Goal: Check status: Check status

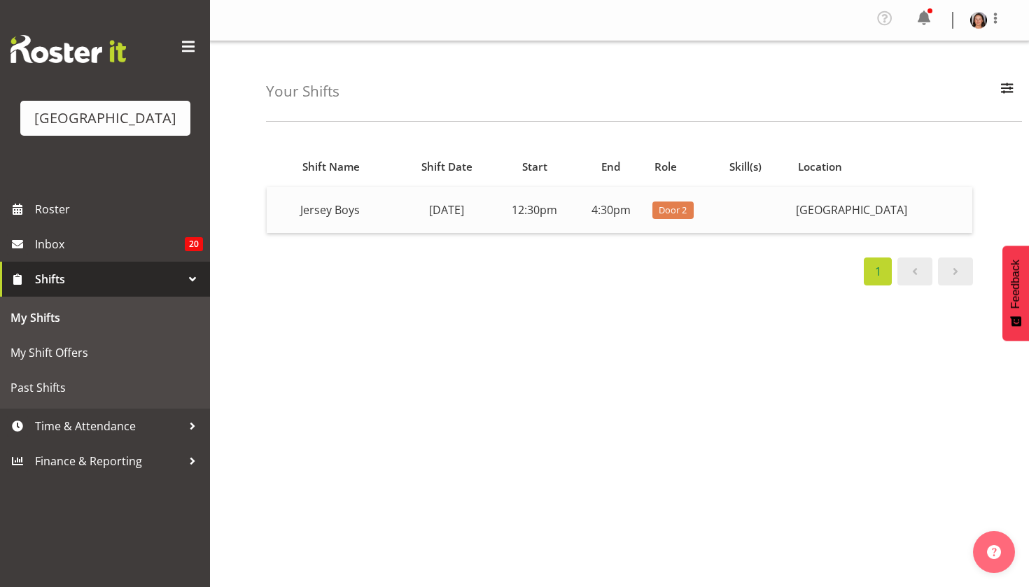
click at [501, 216] on td "12:30pm" at bounding box center [534, 210] width 81 height 46
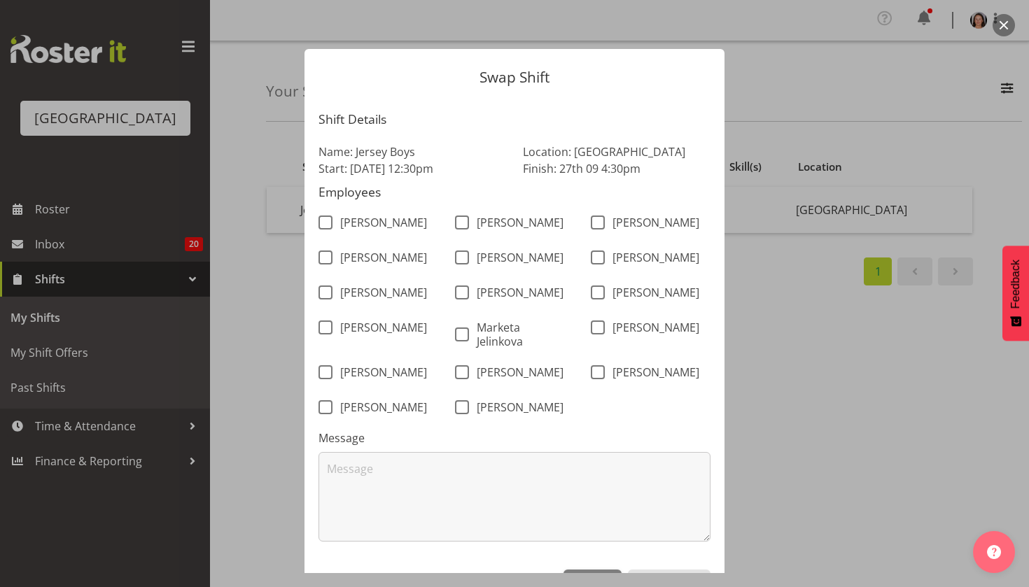
click at [793, 35] on form "Swap Shift Shift Details Name: Jersey Boys Start: [DATE] 12:30pm Location: [GEO…" at bounding box center [515, 293] width 672 height 559
click at [197, 216] on form "Swap Shift Shift Details Name: Jersey Boys Start: 27th Sep 12:30pm Location: Ba…" at bounding box center [515, 293] width 672 height 559
click at [116, 270] on div at bounding box center [514, 293] width 1029 height 587
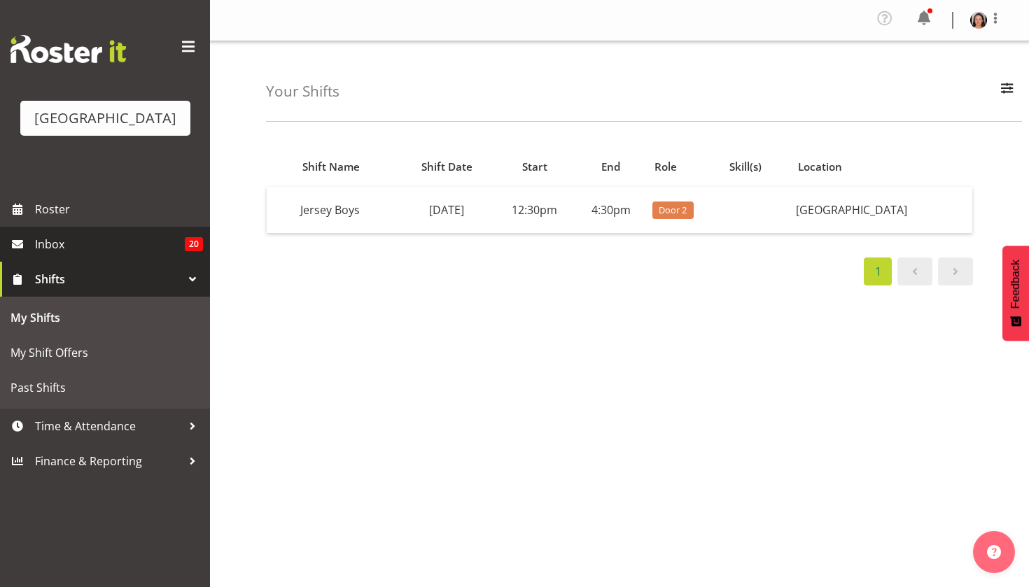
click at [137, 255] on span "Inbox" at bounding box center [110, 244] width 150 height 21
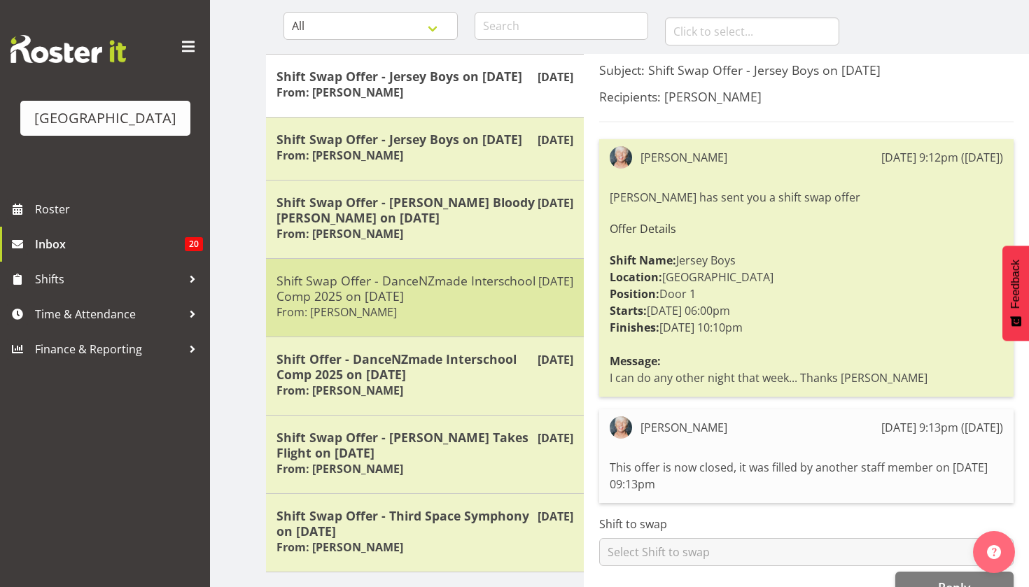
scroll to position [141, 0]
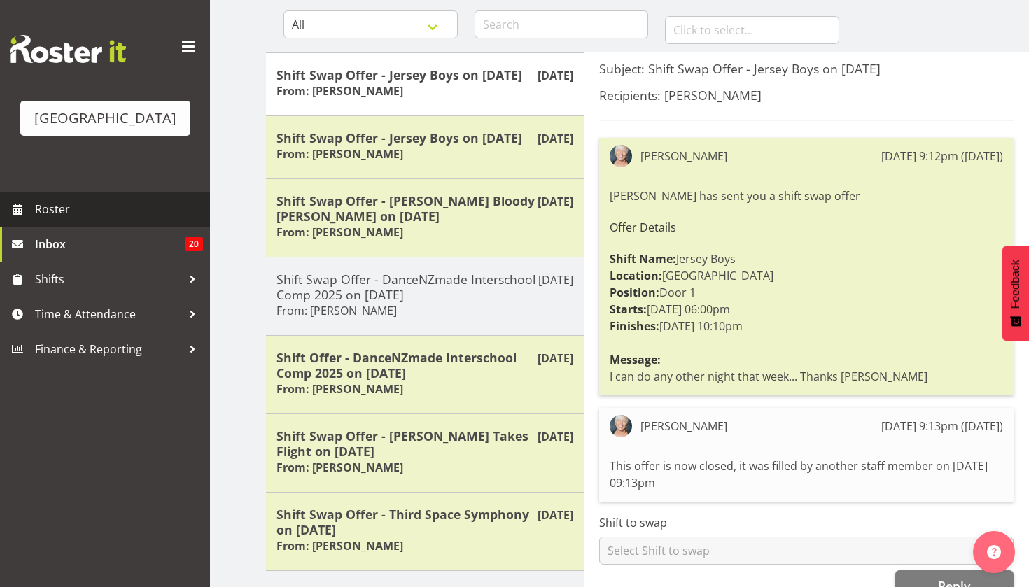
click at [142, 220] on span "Roster" at bounding box center [119, 209] width 168 height 21
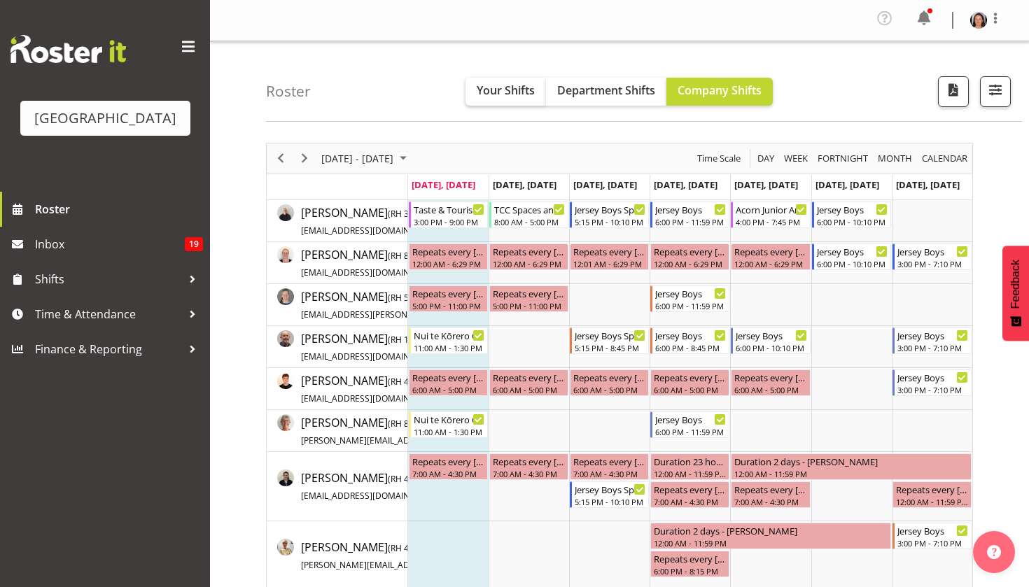
click at [524, 87] on span "Your Shifts" at bounding box center [506, 90] width 58 height 15
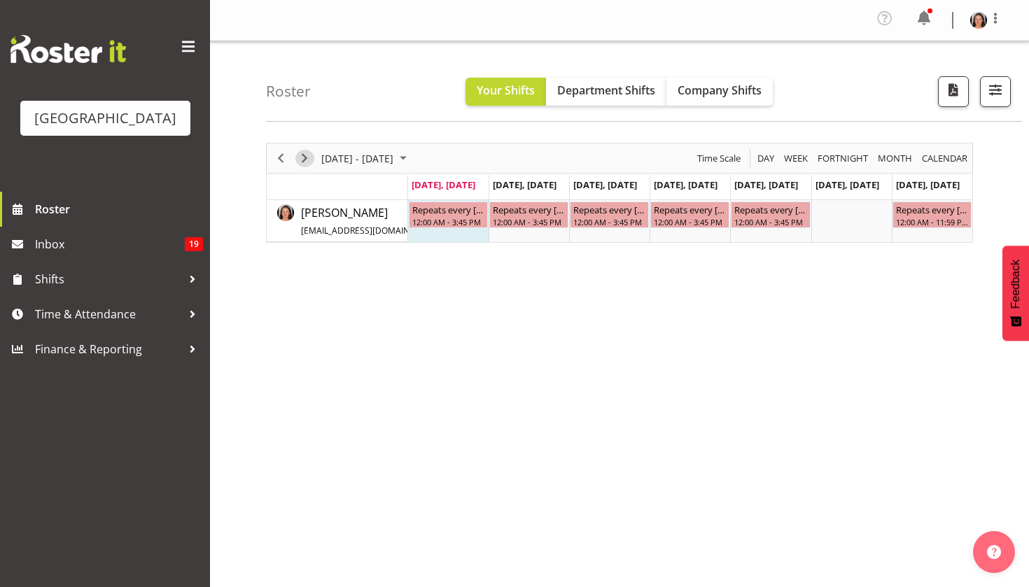
click at [309, 155] on span "Next" at bounding box center [304, 159] width 17 height 18
click at [833, 222] on div "12:30 PM - 4:30 PM" at bounding box center [852, 221] width 71 height 11
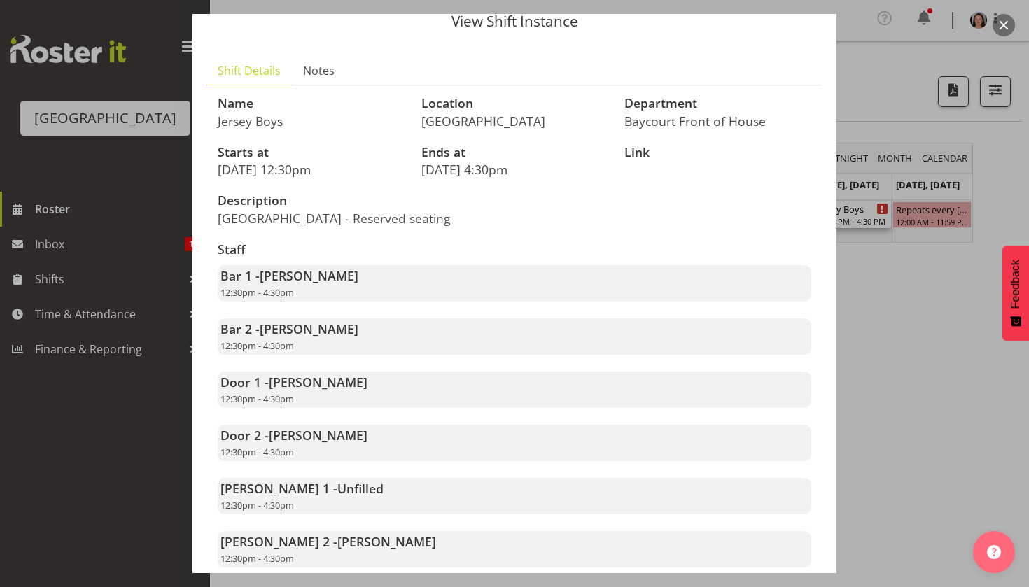
scroll to position [27, 0]
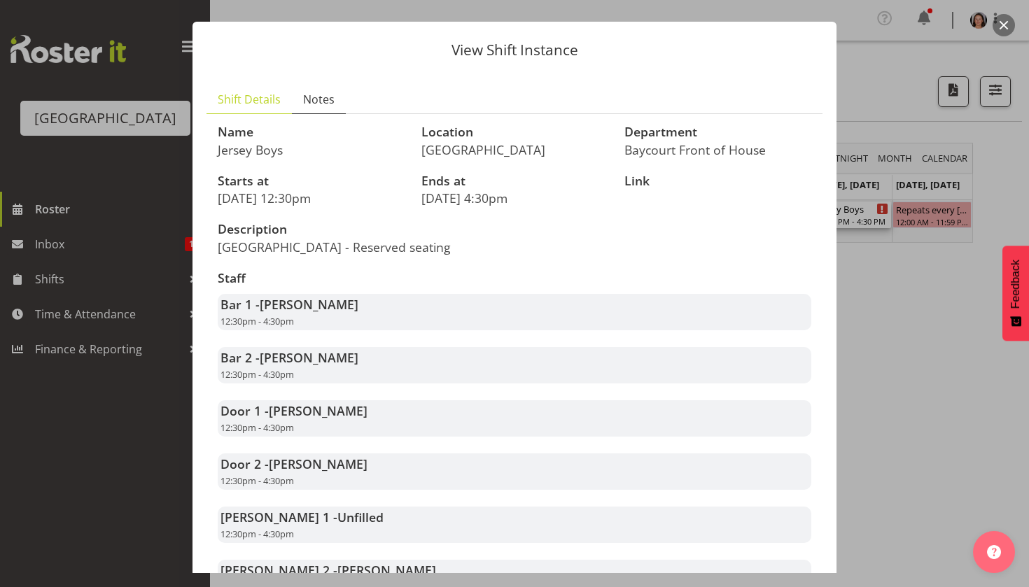
click at [311, 110] on link "Notes" at bounding box center [319, 99] width 54 height 29
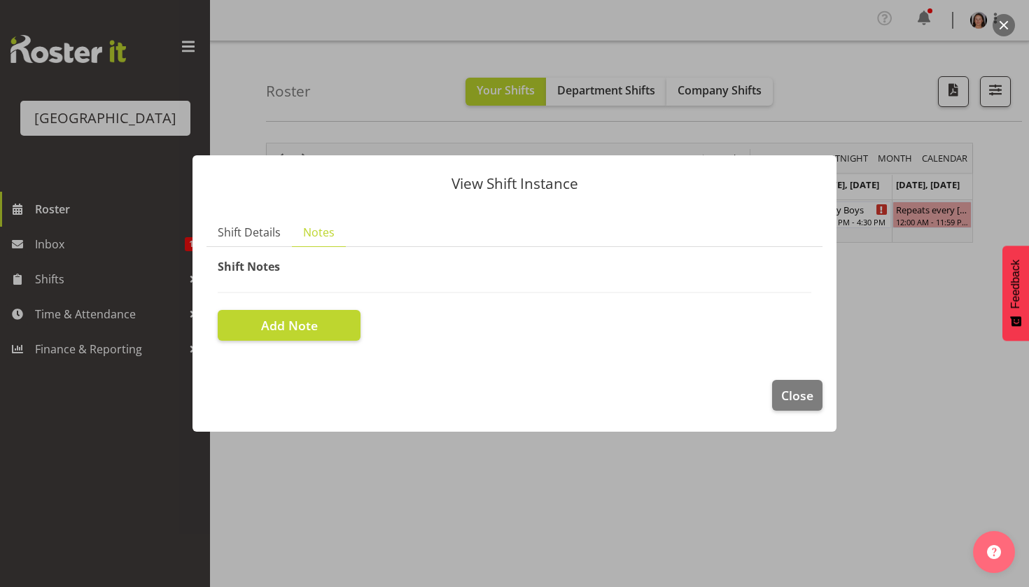
scroll to position [0, 0]
click at [250, 104] on div at bounding box center [514, 293] width 1029 height 587
